Goal: Task Accomplishment & Management: Manage account settings

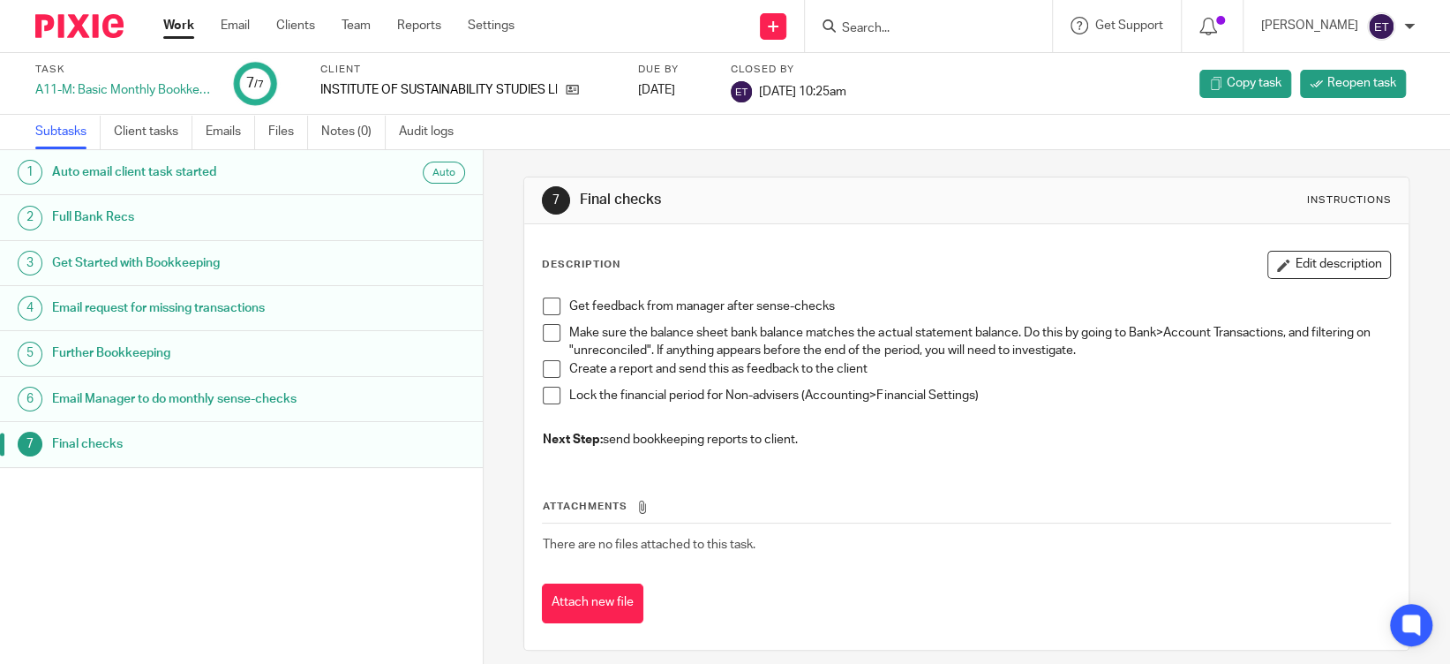
click at [1407, 19] on div "Ernie Truter" at bounding box center [1338, 26] width 154 height 28
click at [1353, 71] on span "My profile" at bounding box center [1340, 70] width 55 height 12
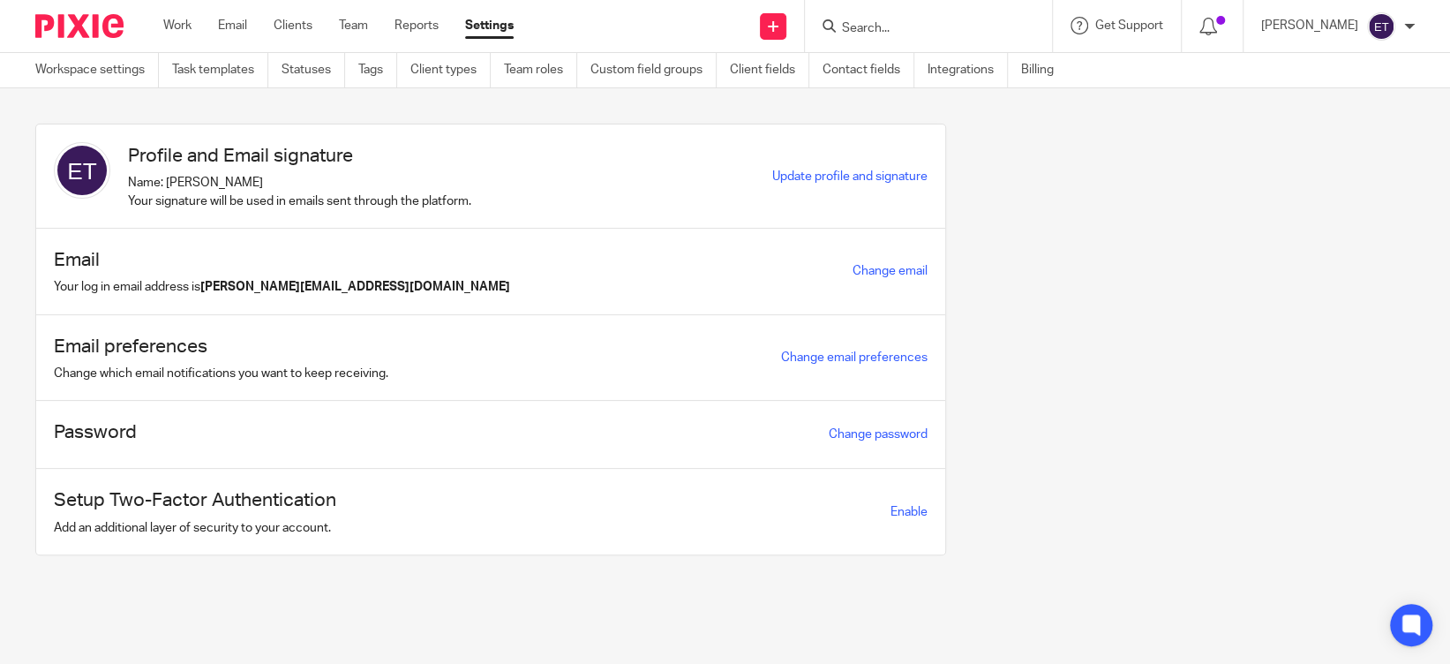
click at [231, 432] on div "Password Change password" at bounding box center [490, 435] width 909 height 68
click at [851, 436] on link "Change password" at bounding box center [878, 434] width 99 height 12
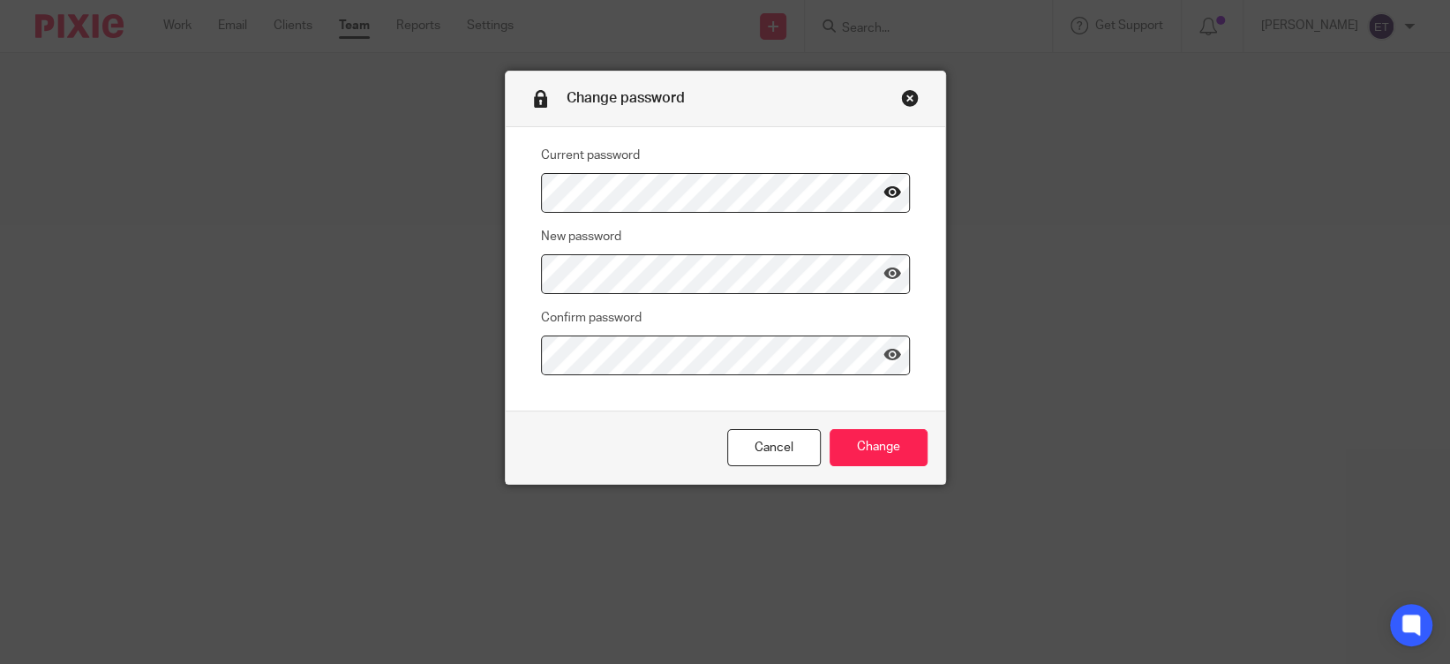
click at [883, 194] on icon at bounding box center [892, 193] width 18 height 18
click at [865, 134] on div "Current password New password Confirm password" at bounding box center [725, 268] width 439 height 283
click at [757, 442] on link "Cancel" at bounding box center [774, 448] width 94 height 38
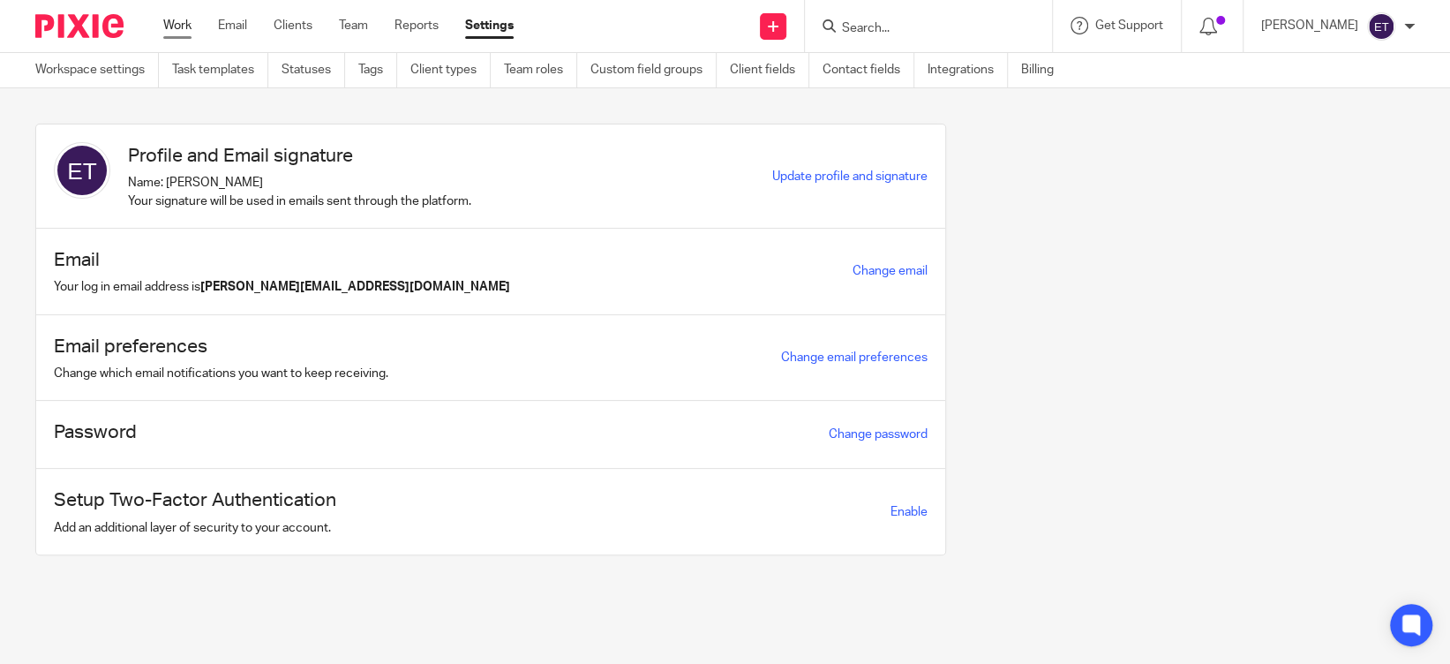
click at [170, 25] on link "Work" at bounding box center [177, 26] width 28 height 18
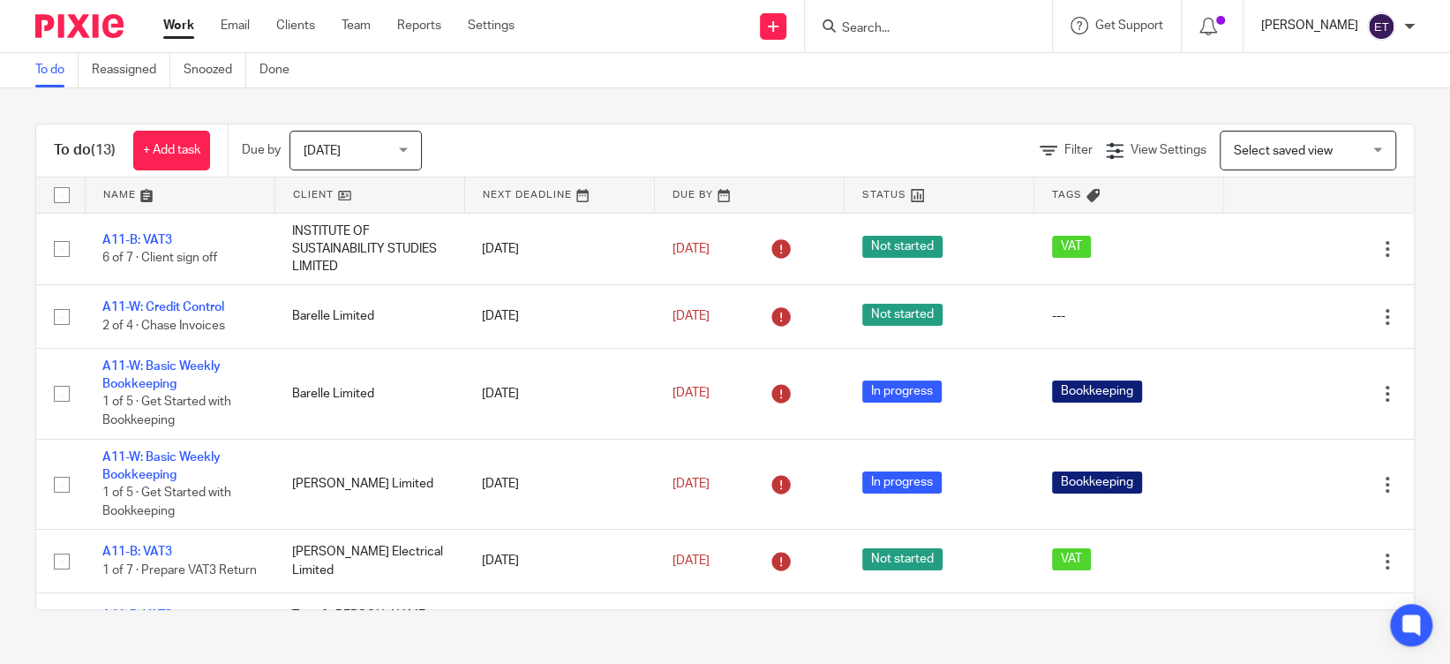
click at [1348, 29] on p "[PERSON_NAME]" at bounding box center [1309, 26] width 97 height 18
click at [1320, 116] on span "Logout" at bounding box center [1333, 122] width 40 height 12
